Goal: Task Accomplishment & Management: Manage account settings

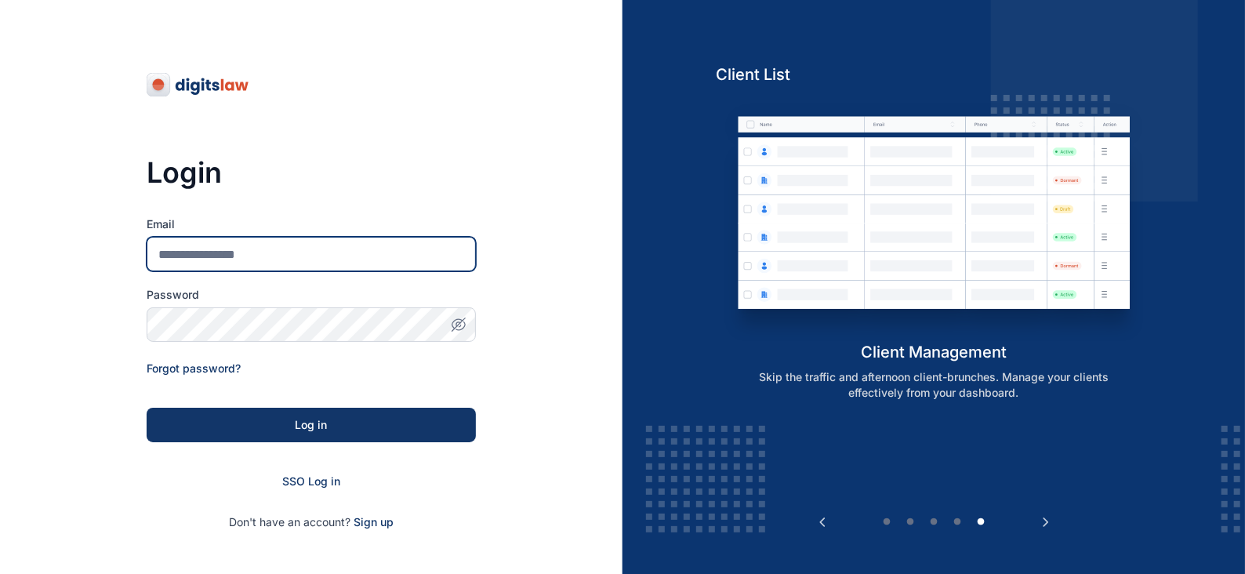
click at [243, 255] on input "Email" at bounding box center [311, 254] width 329 height 35
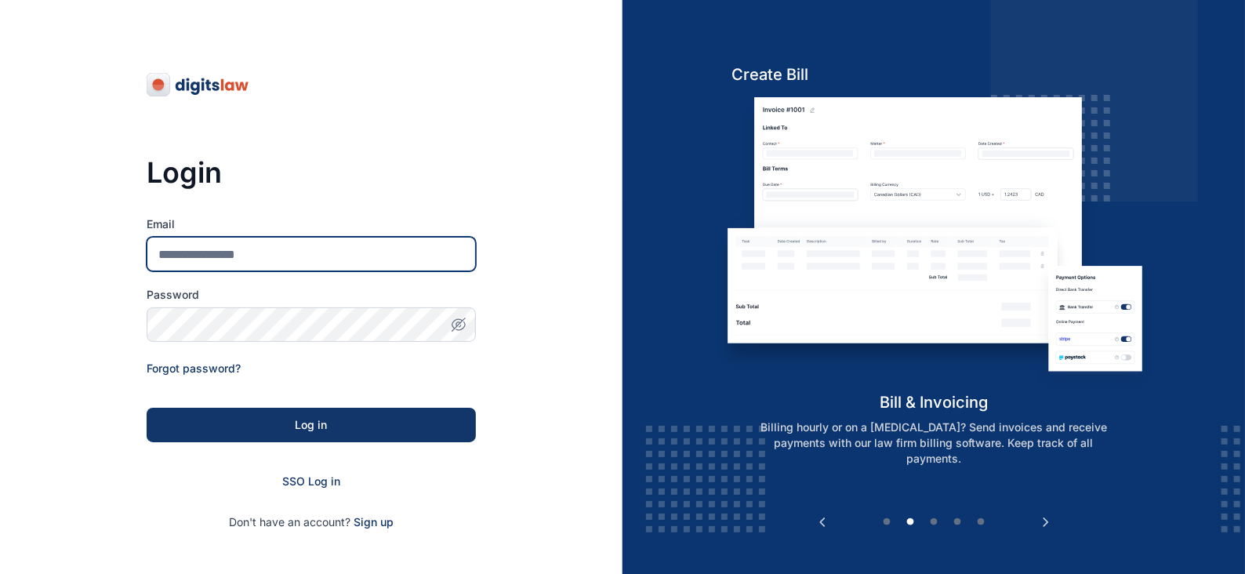
type input "**********"
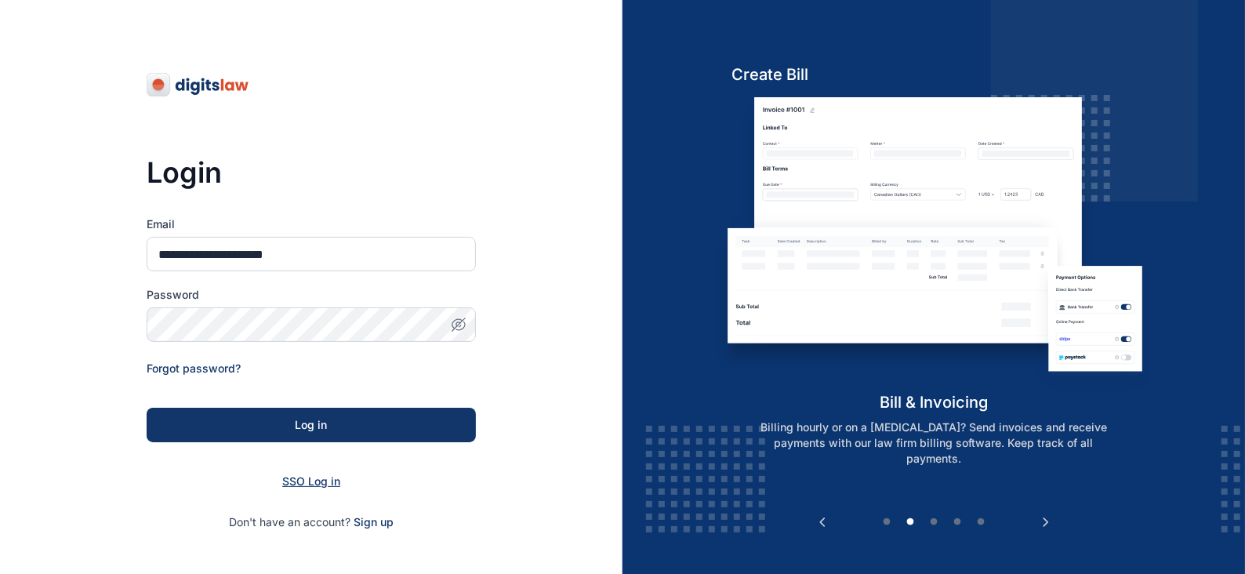
click at [307, 480] on span "SSO Log in" at bounding box center [311, 480] width 58 height 13
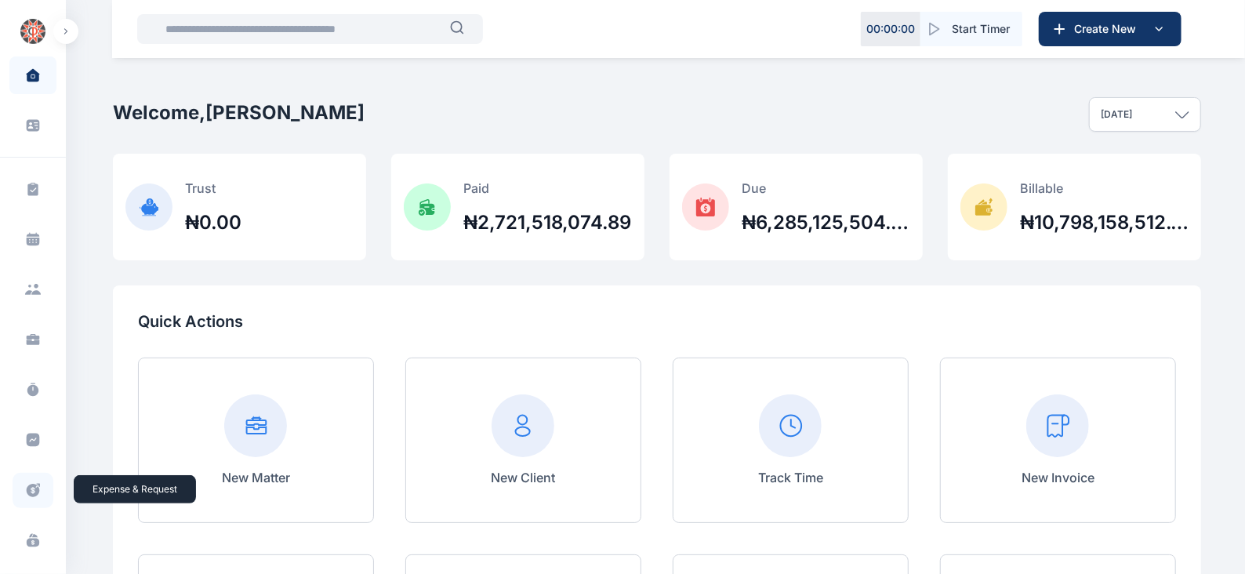
click at [27, 487] on icon at bounding box center [33, 490] width 13 height 13
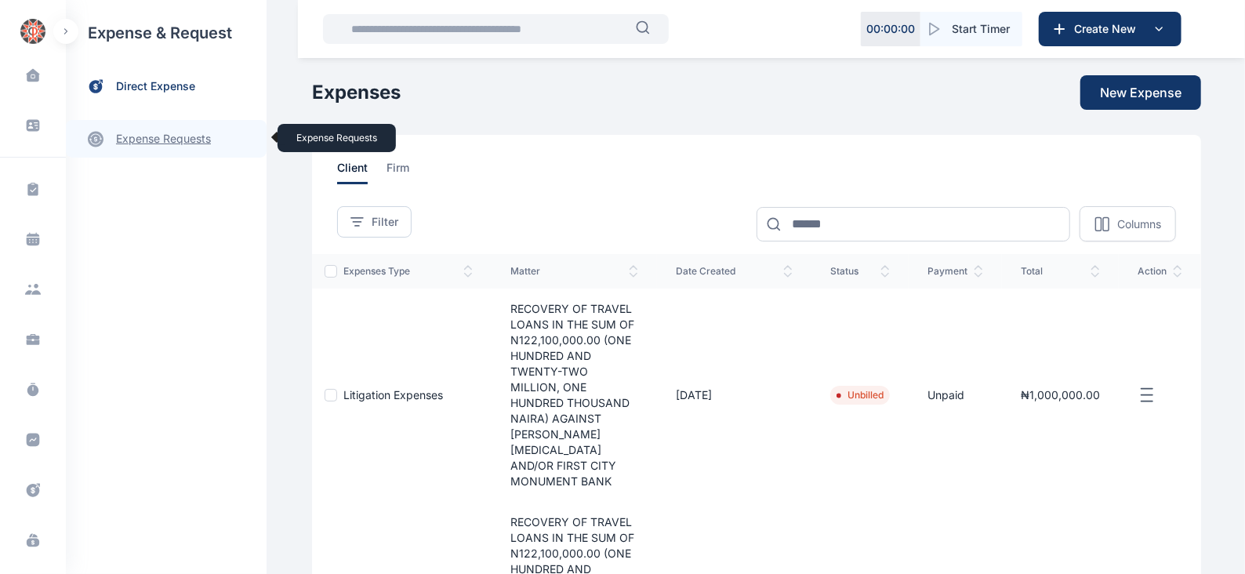
click at [210, 133] on link "expense requests expense requests" at bounding box center [166, 139] width 201 height 38
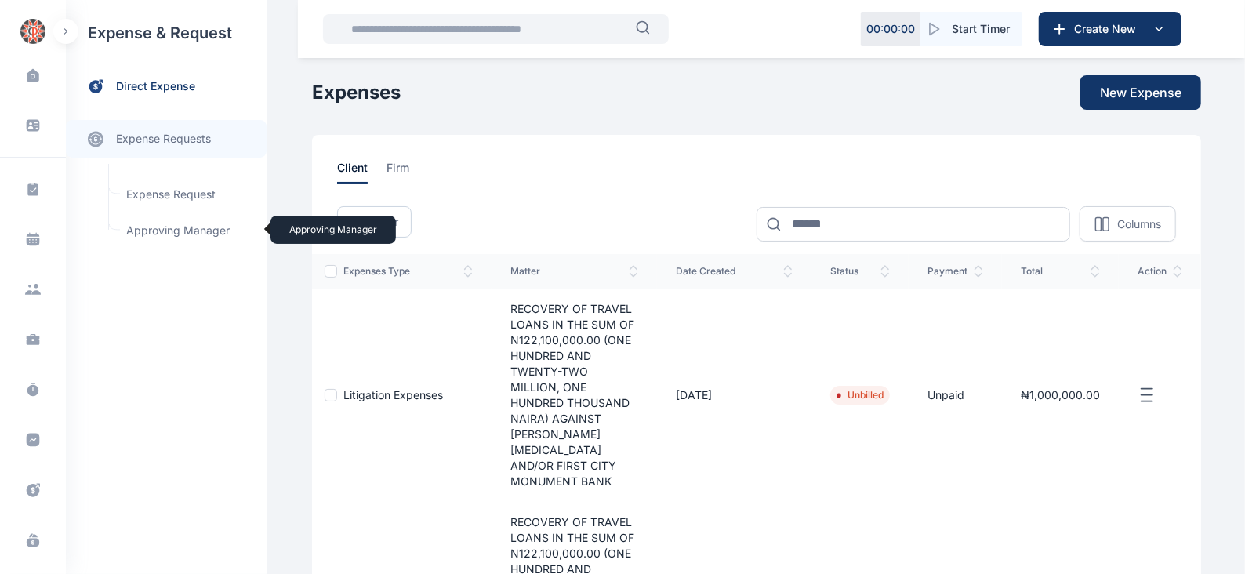
click at [222, 234] on span "Approving Manager Approving Manager" at bounding box center [188, 231] width 142 height 30
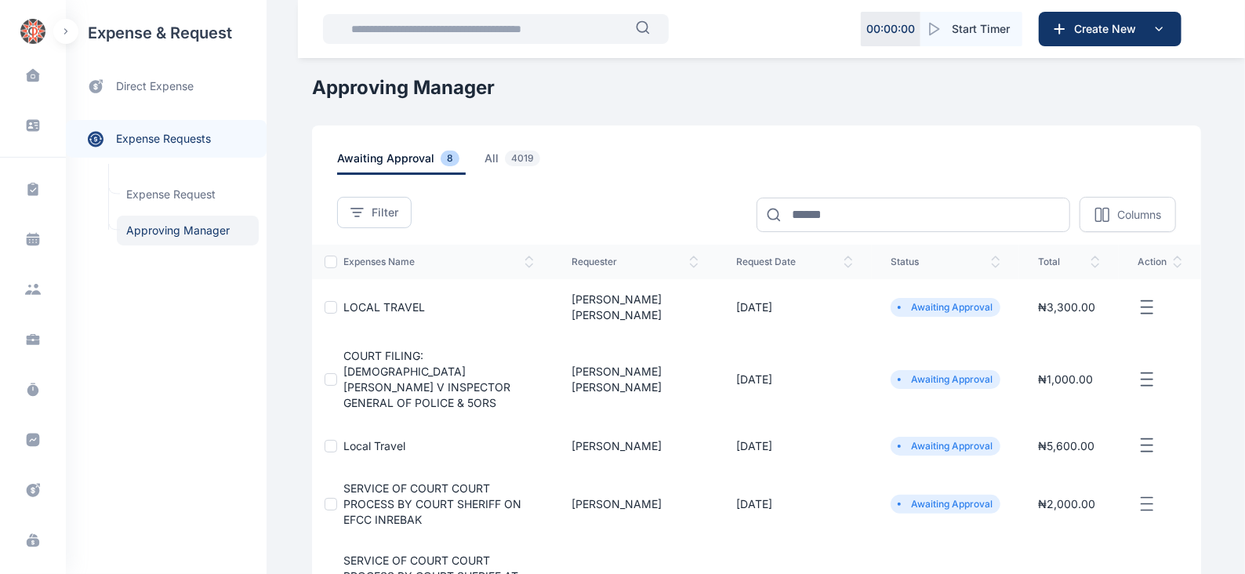
click at [1147, 300] on line "button" at bounding box center [1147, 300] width 11 height 0
click at [1081, 318] on span "Approve Request" at bounding box center [1068, 326] width 90 height 16
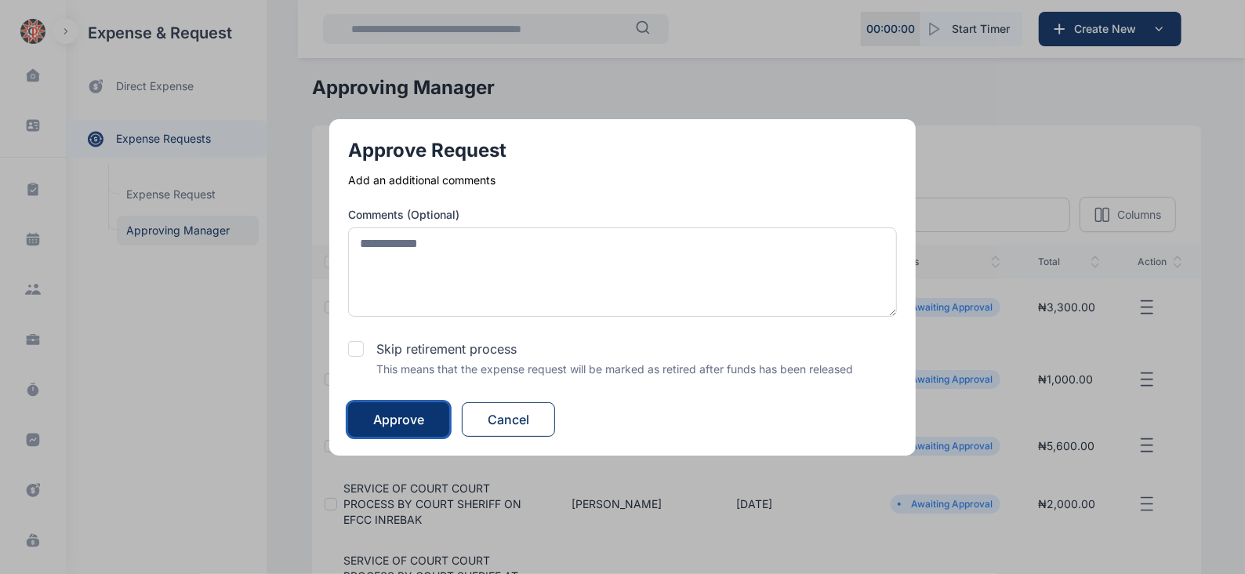
click at [424, 417] on div "Approve" at bounding box center [398, 419] width 51 height 19
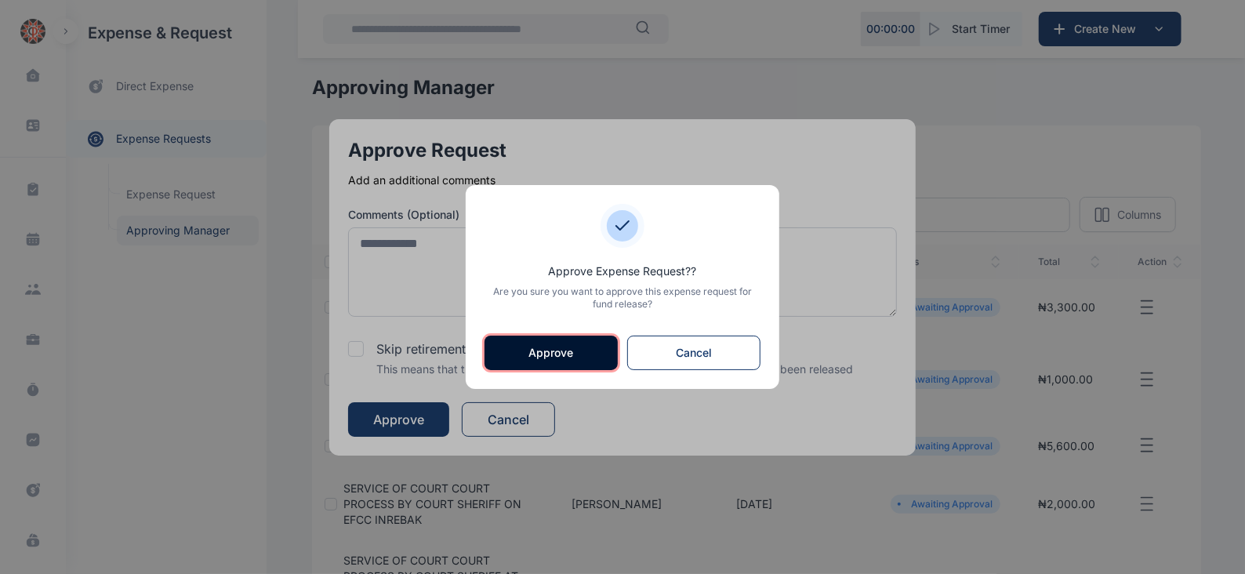
click at [571, 350] on button "Approve" at bounding box center [551, 353] width 133 height 35
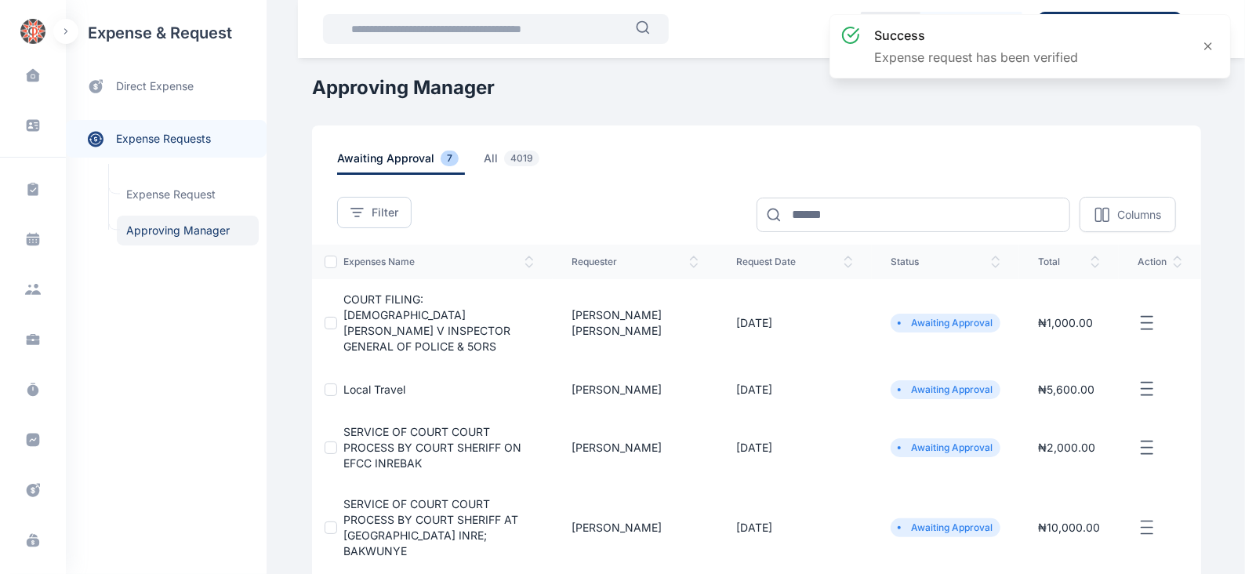
click at [1144, 314] on icon "button" at bounding box center [1147, 324] width 19 height 20
click at [1078, 333] on span "Approve Request" at bounding box center [1068, 341] width 90 height 16
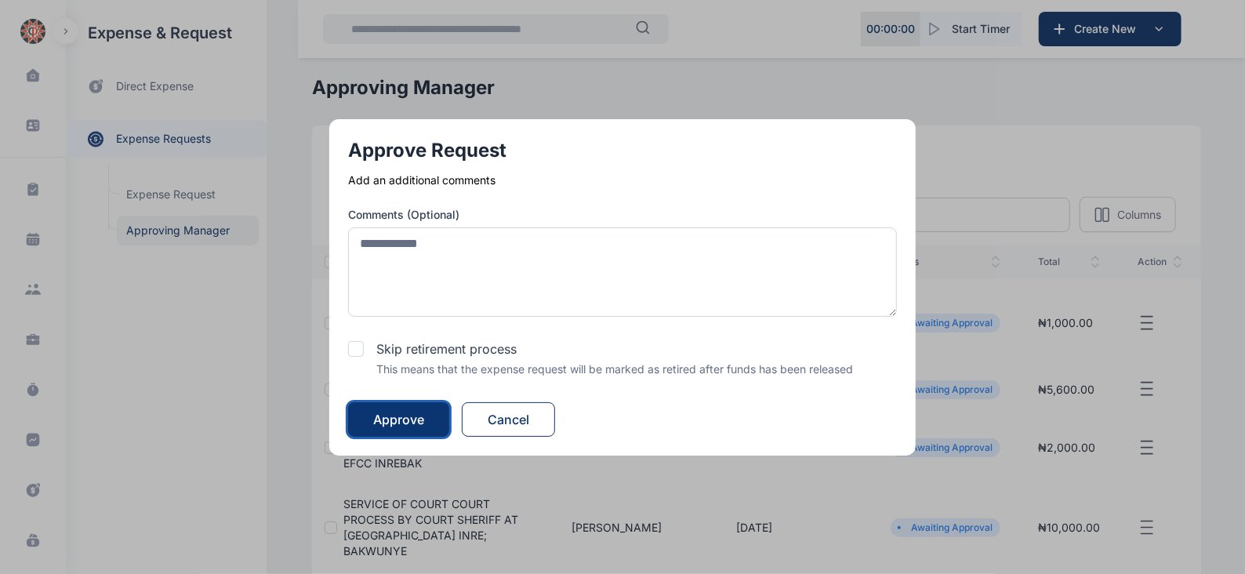
click at [407, 420] on div "Approve" at bounding box center [398, 419] width 51 height 19
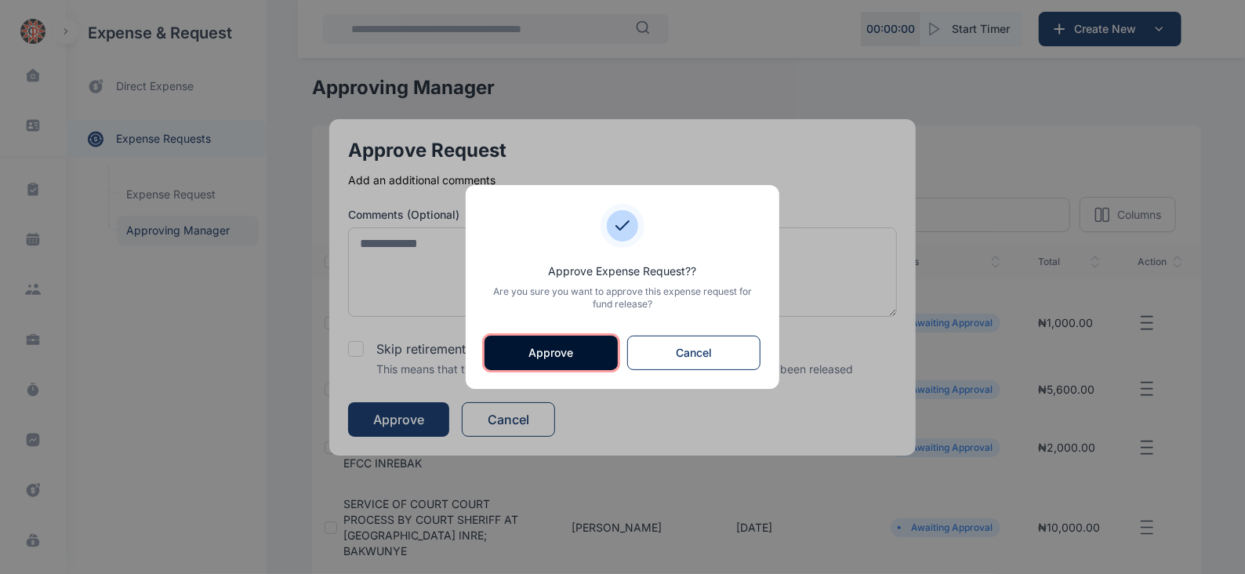
click at [550, 351] on button "Approve" at bounding box center [551, 353] width 133 height 35
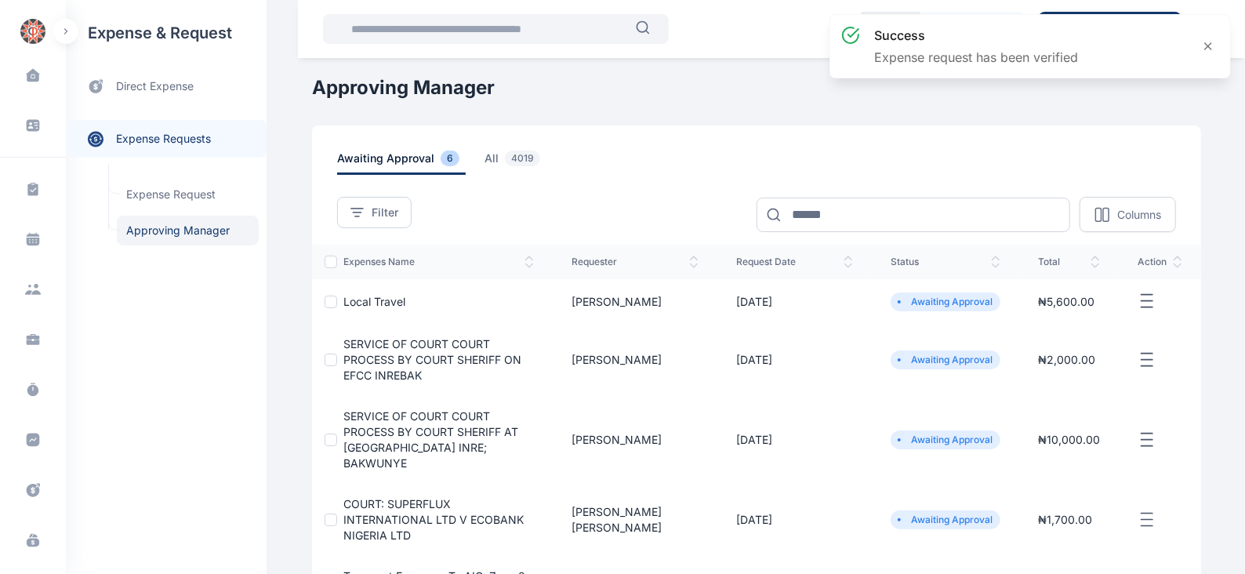
click at [1145, 301] on line "button" at bounding box center [1147, 301] width 11 height 0
click at [1092, 317] on span "Approve Request" at bounding box center [1068, 319] width 90 height 16
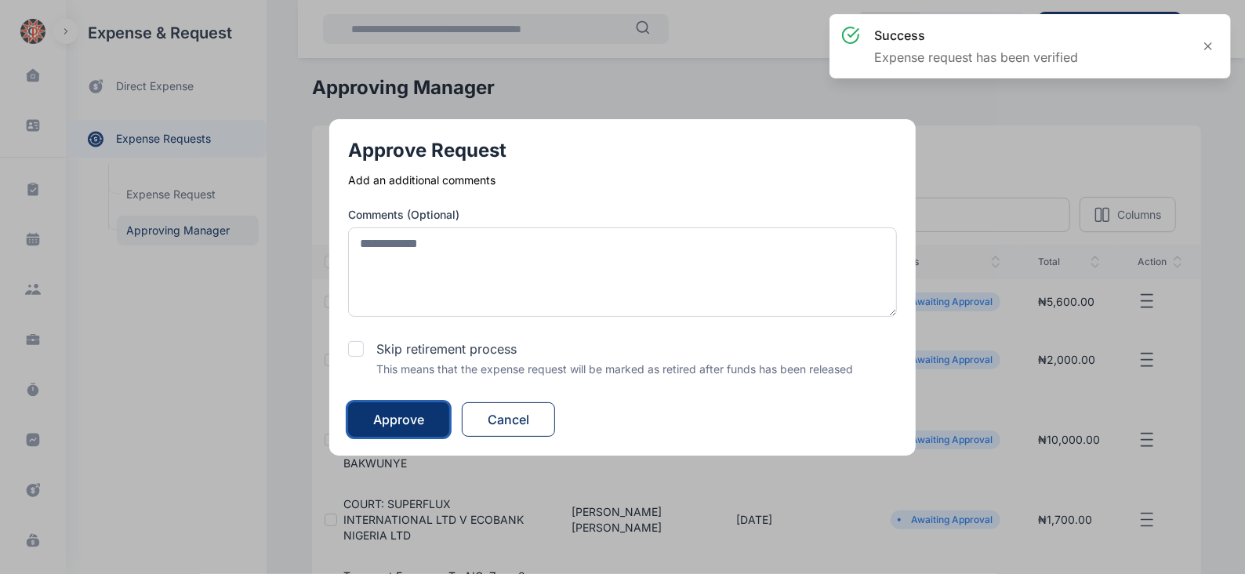
click at [404, 416] on div "Approve" at bounding box center [398, 419] width 51 height 19
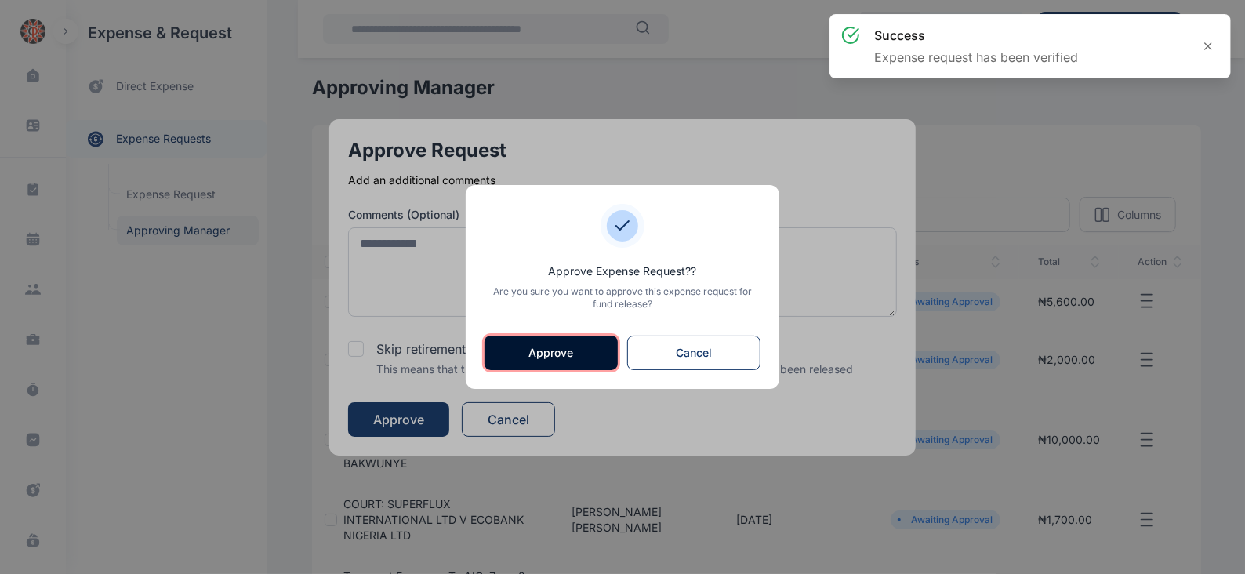
click at [522, 351] on button "Approve" at bounding box center [551, 353] width 133 height 35
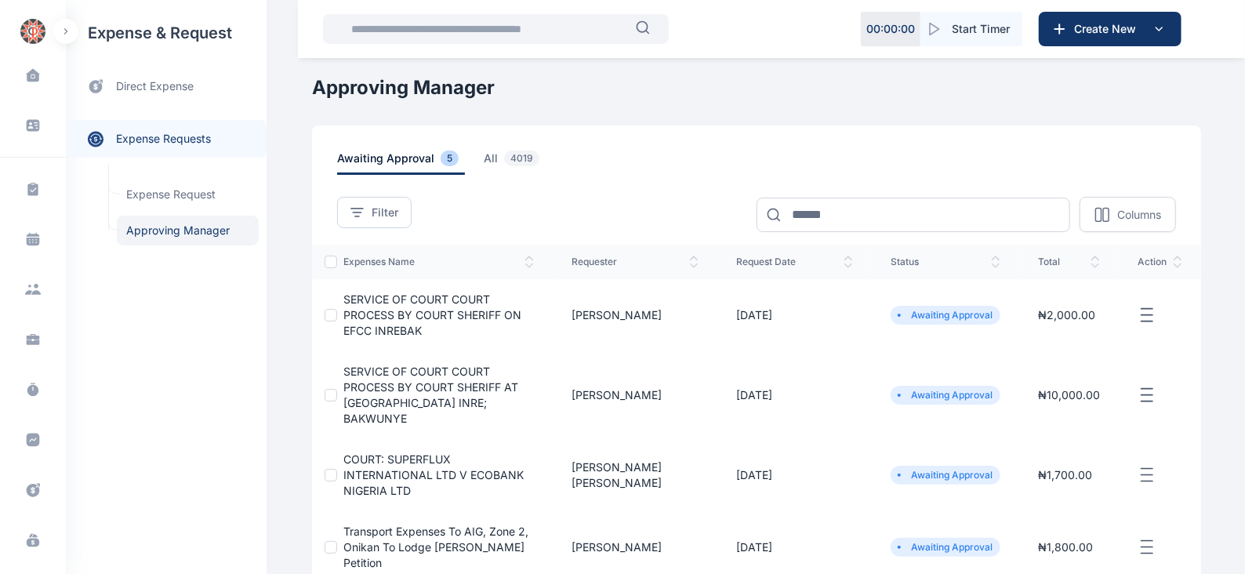
click at [1154, 310] on icon "button" at bounding box center [1147, 316] width 19 height 20
click at [1074, 325] on span "Approve Request" at bounding box center [1068, 333] width 90 height 16
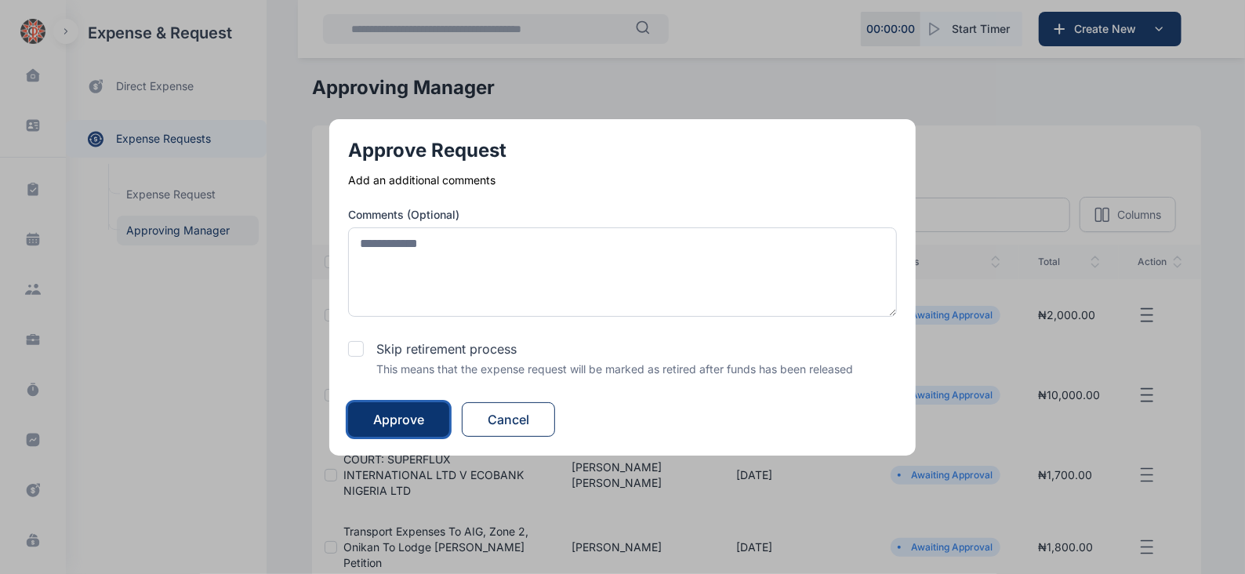
click at [408, 417] on div "Approve" at bounding box center [398, 419] width 51 height 19
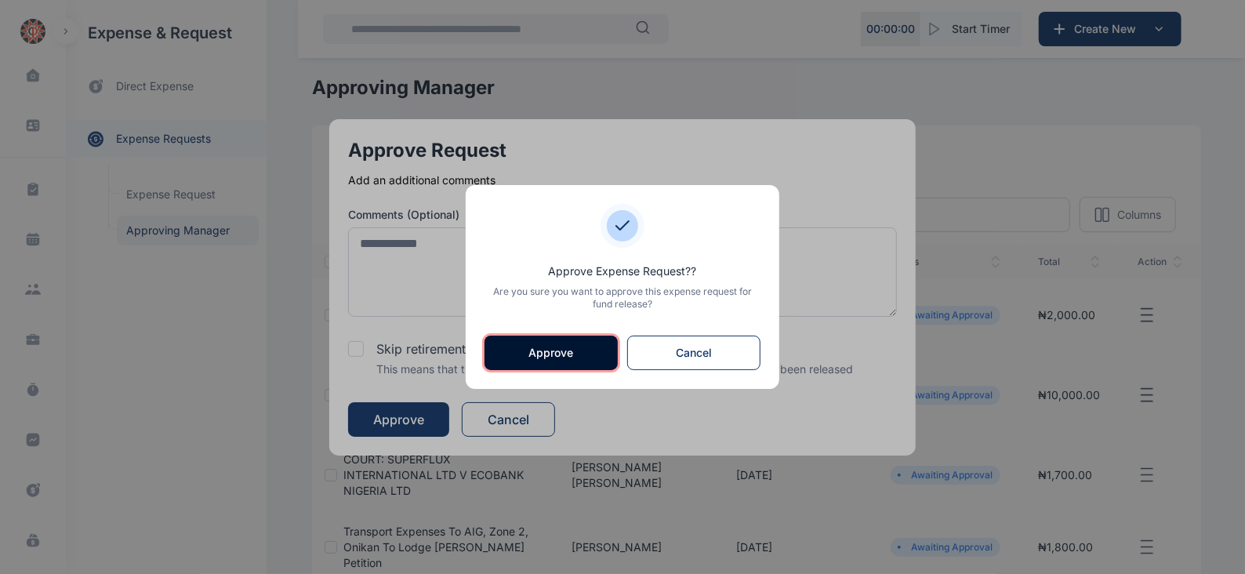
click at [556, 348] on button "Approve" at bounding box center [551, 353] width 133 height 35
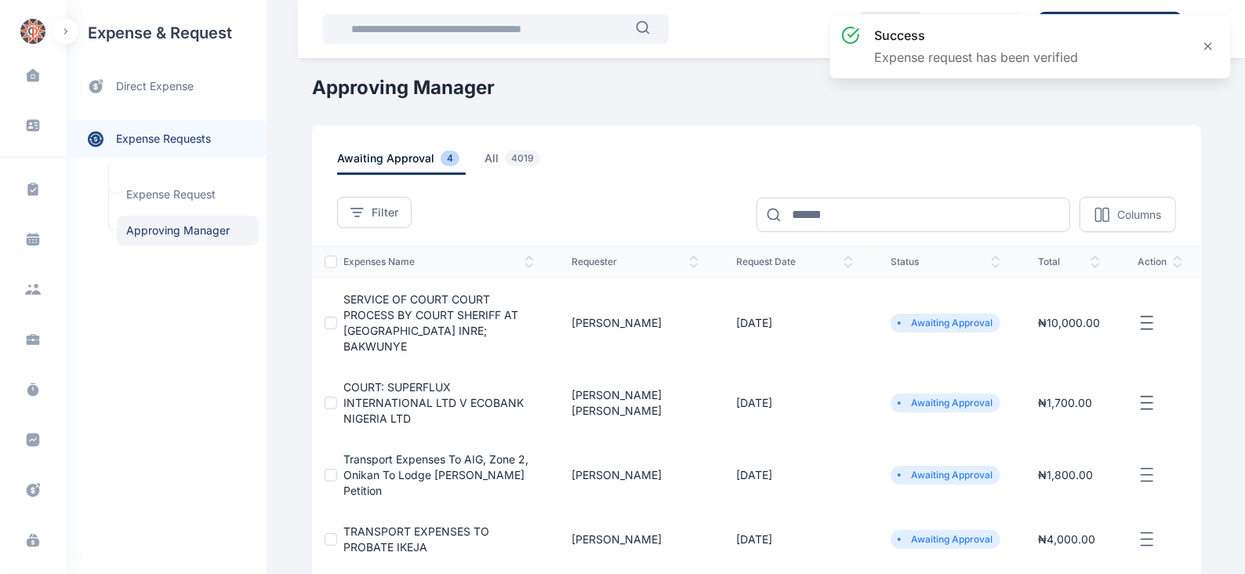
click at [1147, 317] on icon "button" at bounding box center [1147, 324] width 19 height 20
click at [1047, 333] on span "Approve Request" at bounding box center [1068, 341] width 90 height 16
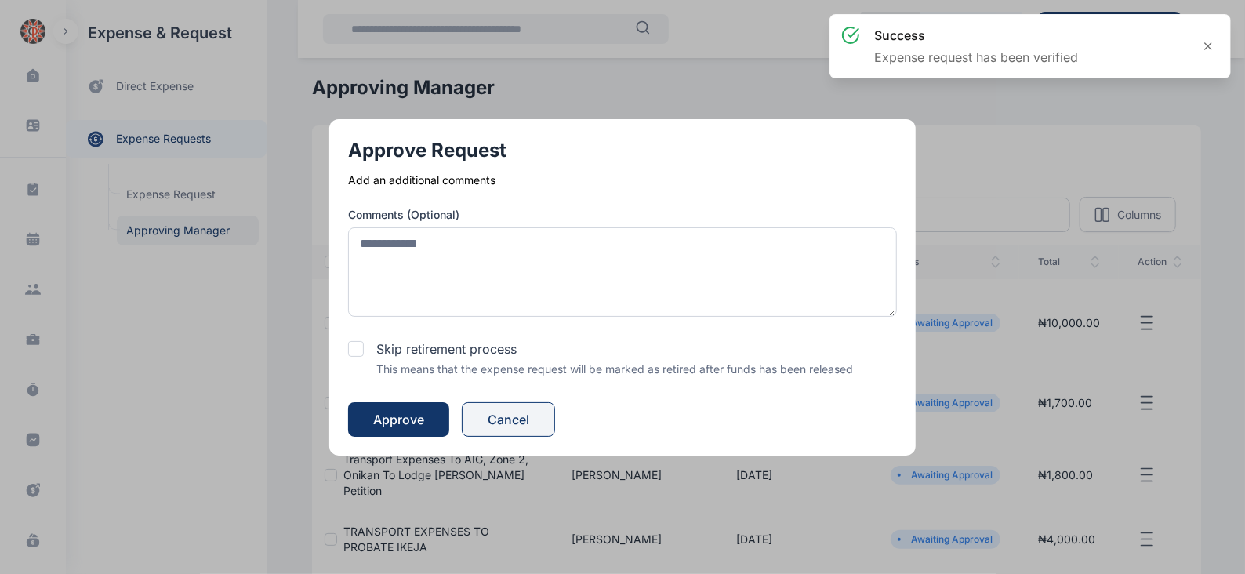
click at [536, 417] on button "Cancel" at bounding box center [508, 419] width 93 height 35
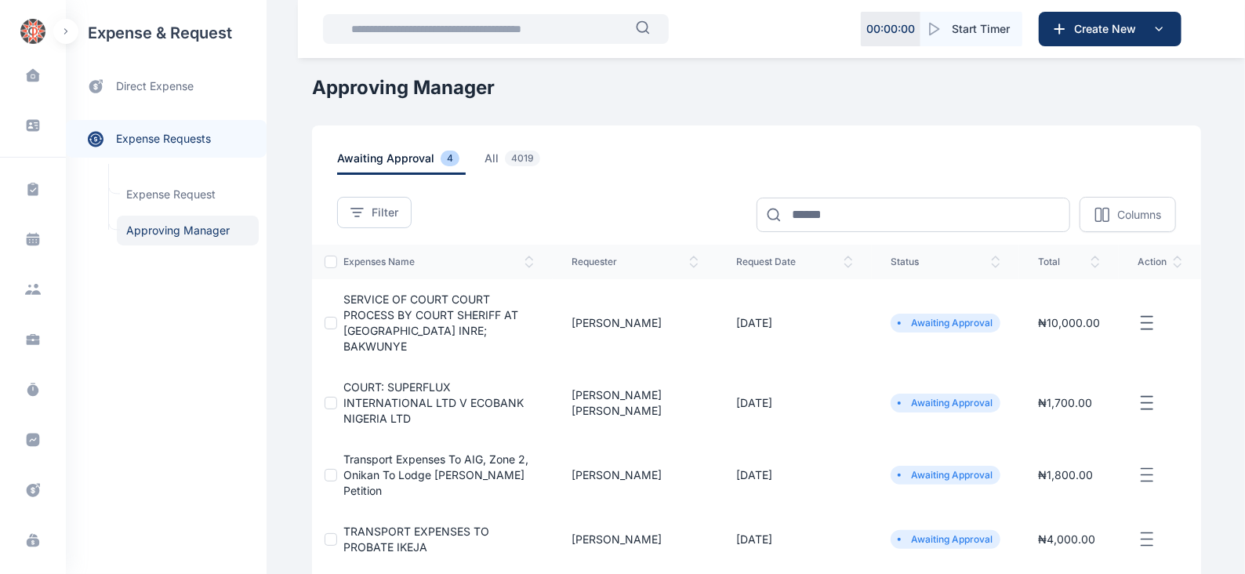
click at [1150, 314] on icon "button" at bounding box center [1147, 324] width 19 height 20
click at [1055, 333] on span "Approve Request" at bounding box center [1068, 341] width 90 height 16
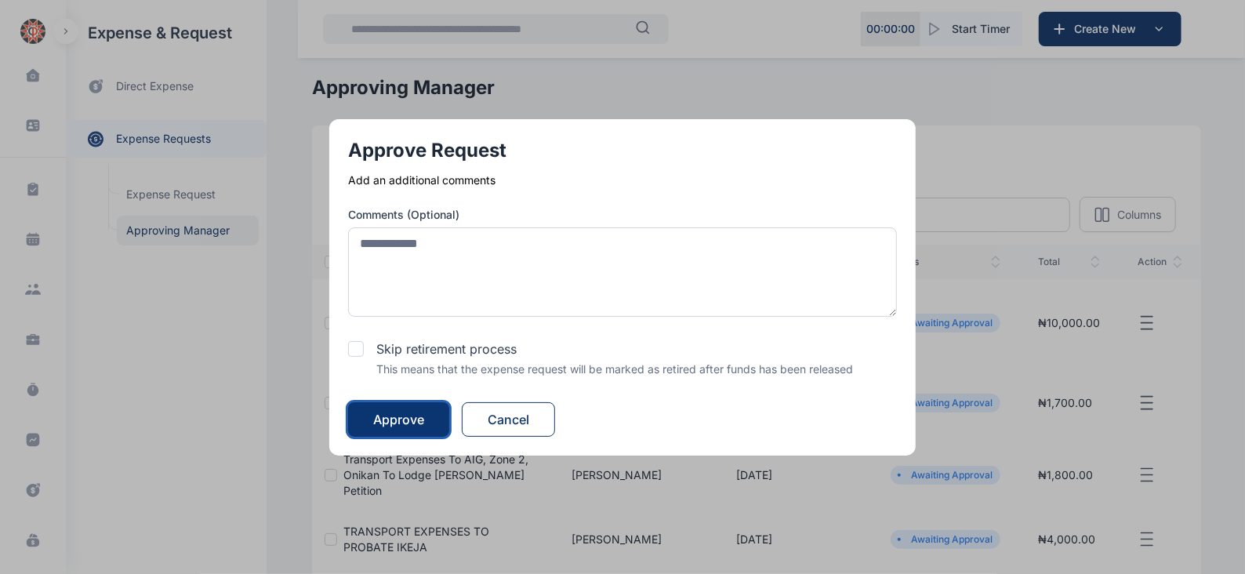
click at [423, 420] on div "Approve" at bounding box center [398, 419] width 51 height 19
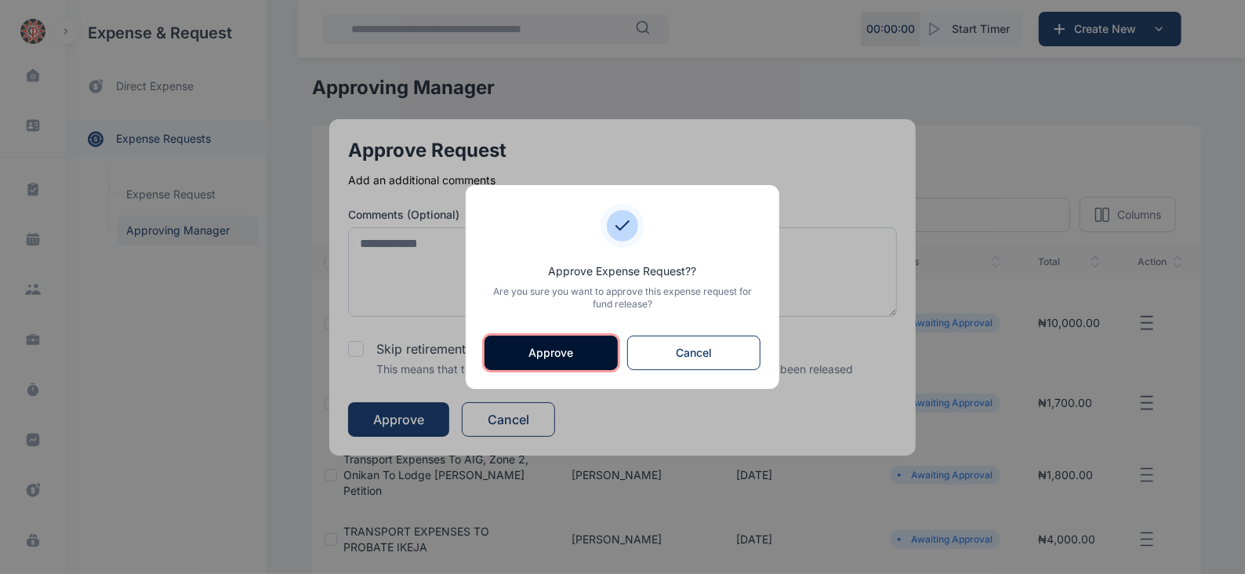
click at [557, 343] on button "Approve" at bounding box center [551, 353] width 133 height 35
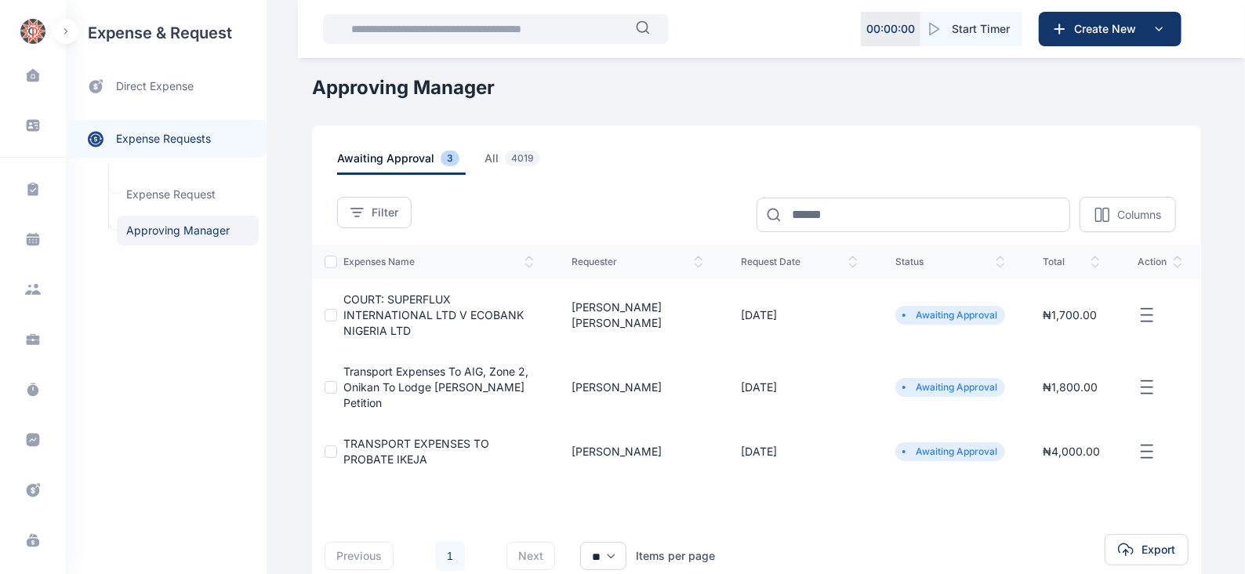
click at [1149, 306] on icon "button" at bounding box center [1147, 316] width 19 height 20
click at [1086, 331] on span "Approve Request" at bounding box center [1068, 333] width 90 height 16
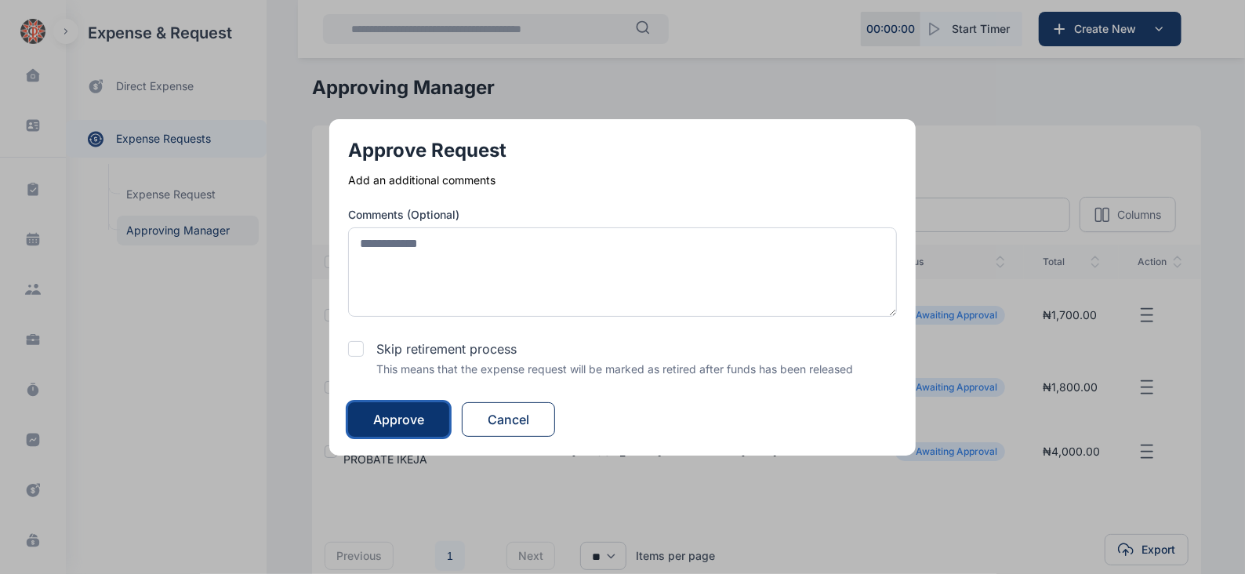
click at [398, 418] on div "Approve" at bounding box center [398, 419] width 51 height 19
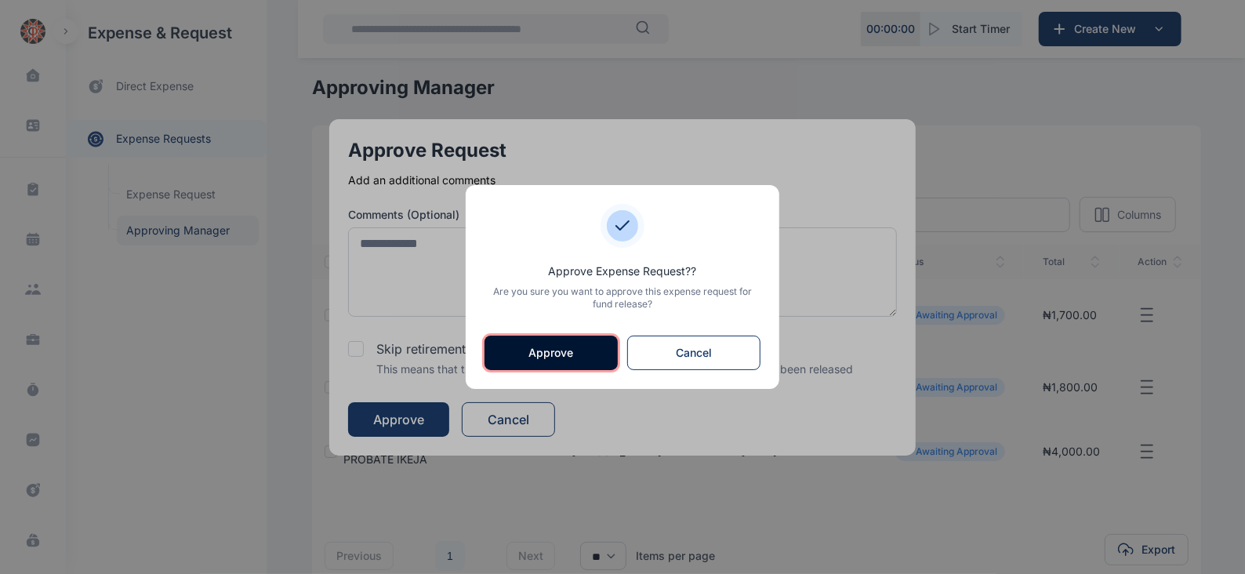
click at [569, 356] on button "Approve" at bounding box center [551, 353] width 133 height 35
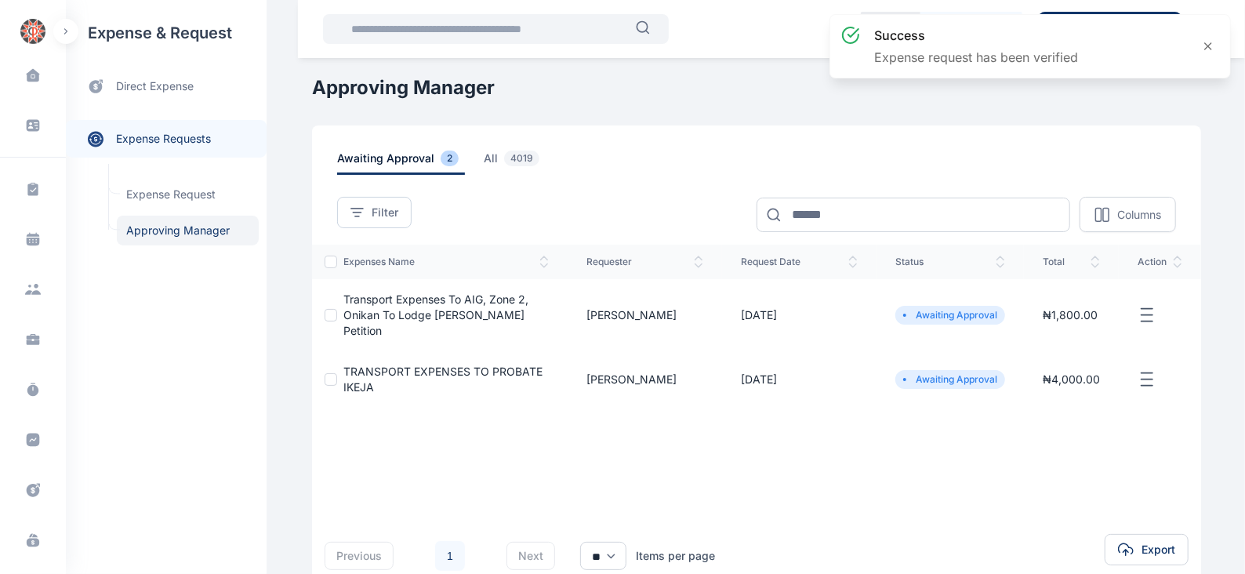
click at [1146, 306] on icon "button" at bounding box center [1147, 316] width 19 height 20
click at [1086, 325] on span "Approve Request" at bounding box center [1068, 333] width 90 height 16
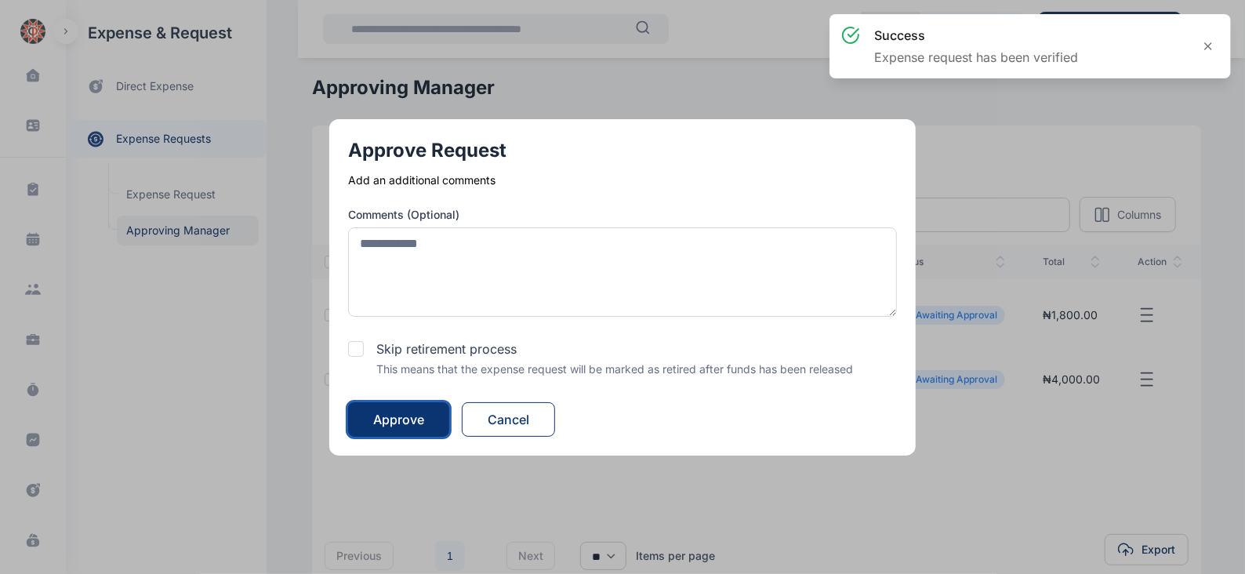
click at [404, 421] on div "Approve" at bounding box center [398, 419] width 51 height 19
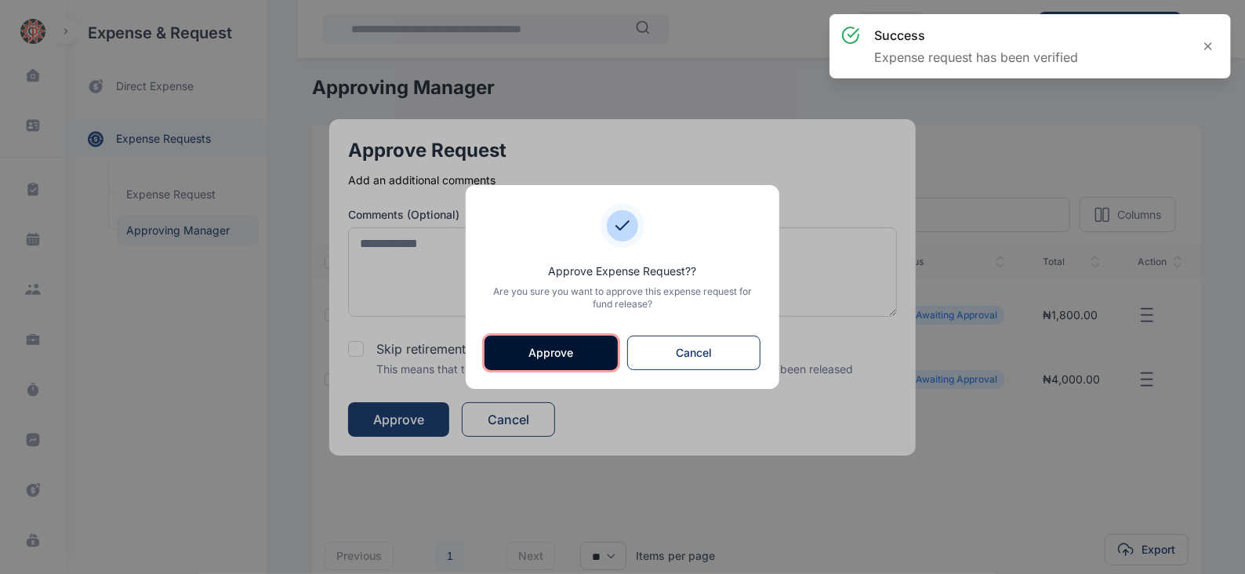
click at [547, 353] on button "Approve" at bounding box center [551, 353] width 133 height 35
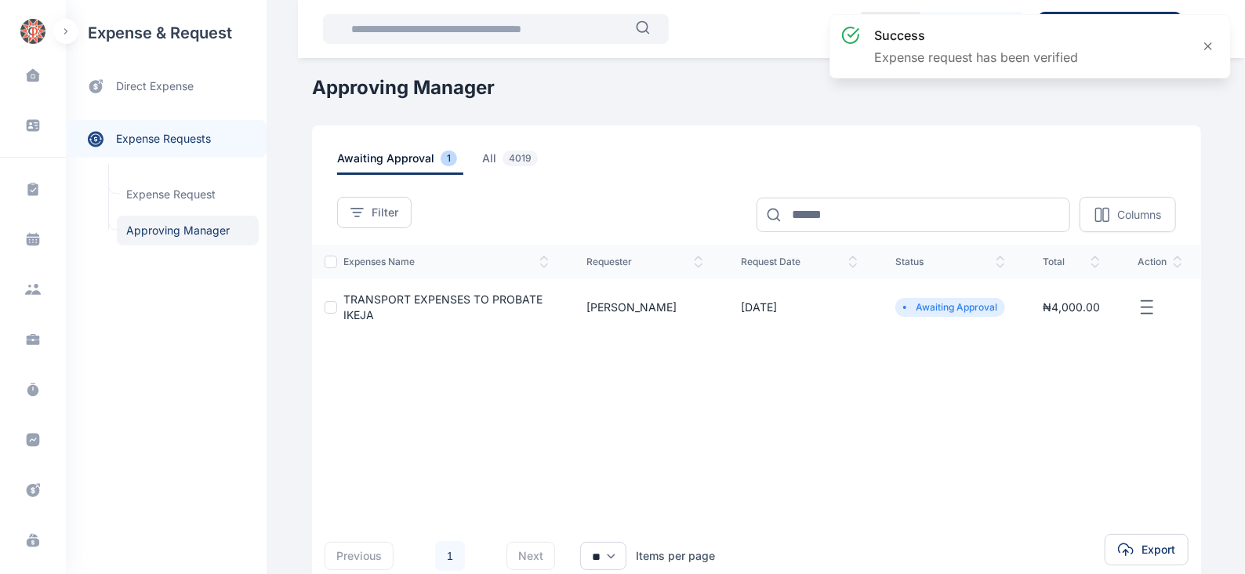
click at [1149, 308] on icon "button" at bounding box center [1147, 308] width 19 height 20
click at [1058, 320] on span "Approve Request" at bounding box center [1068, 326] width 90 height 16
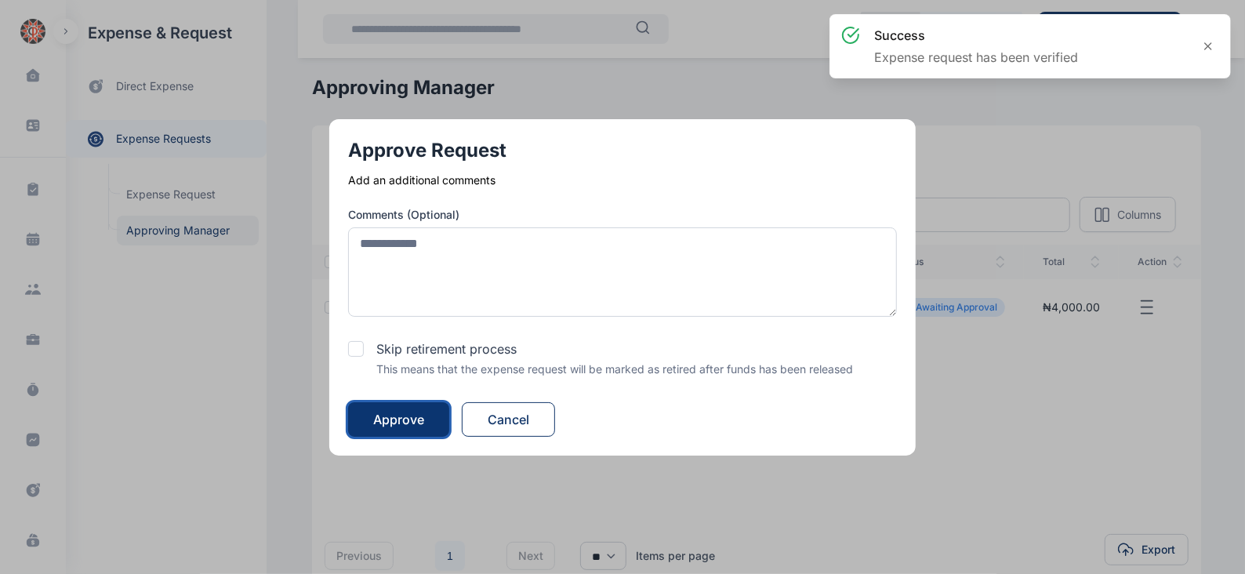
click at [416, 412] on div "Approve" at bounding box center [398, 419] width 51 height 19
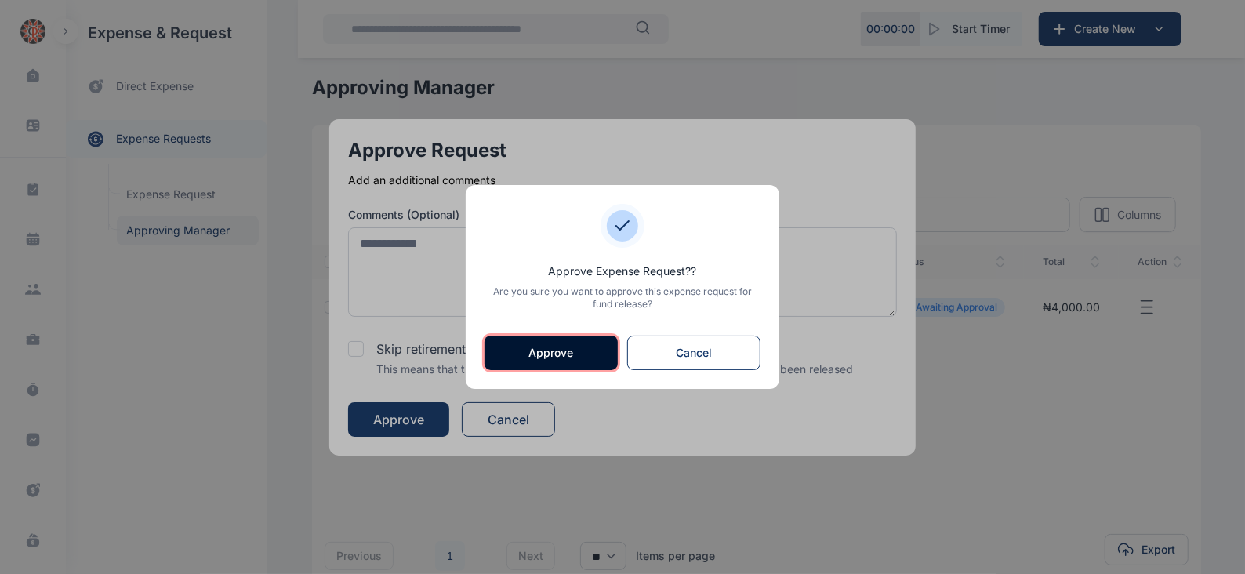
click at [539, 349] on button "Approve" at bounding box center [551, 353] width 133 height 35
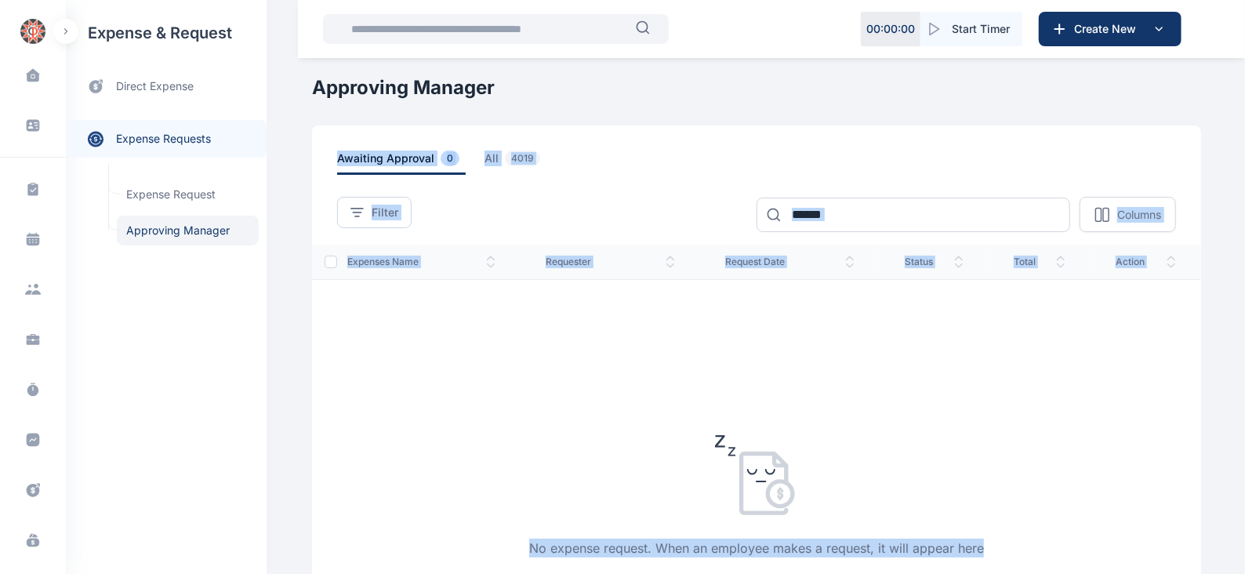
drag, startPoint x: 1243, startPoint y: 72, endPoint x: 1219, endPoint y: 365, distance: 294.3
click at [1239, 394] on div "Dashboard dashboard Conflict-Check conflict-check Task Management task manageme…" at bounding box center [622, 433] width 1245 height 866
click at [1051, 154] on div "awaiting approval 0 all 4019" at bounding box center [756, 163] width 839 height 24
